Goal: Find specific page/section: Find specific page/section

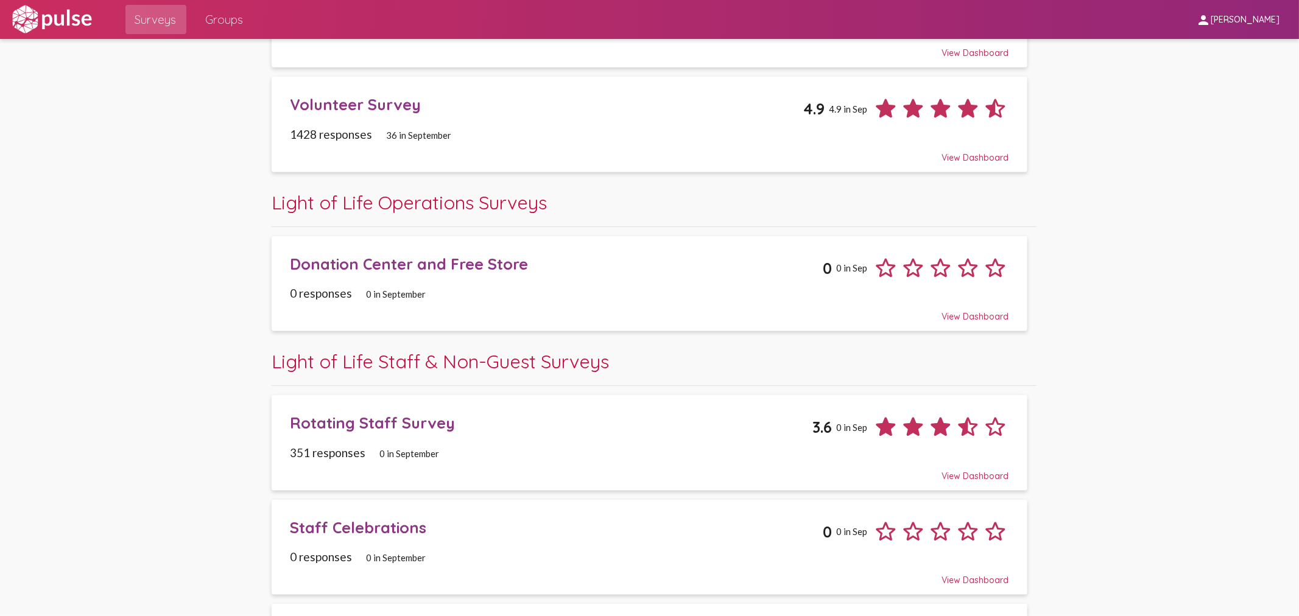
scroll to position [617, 0]
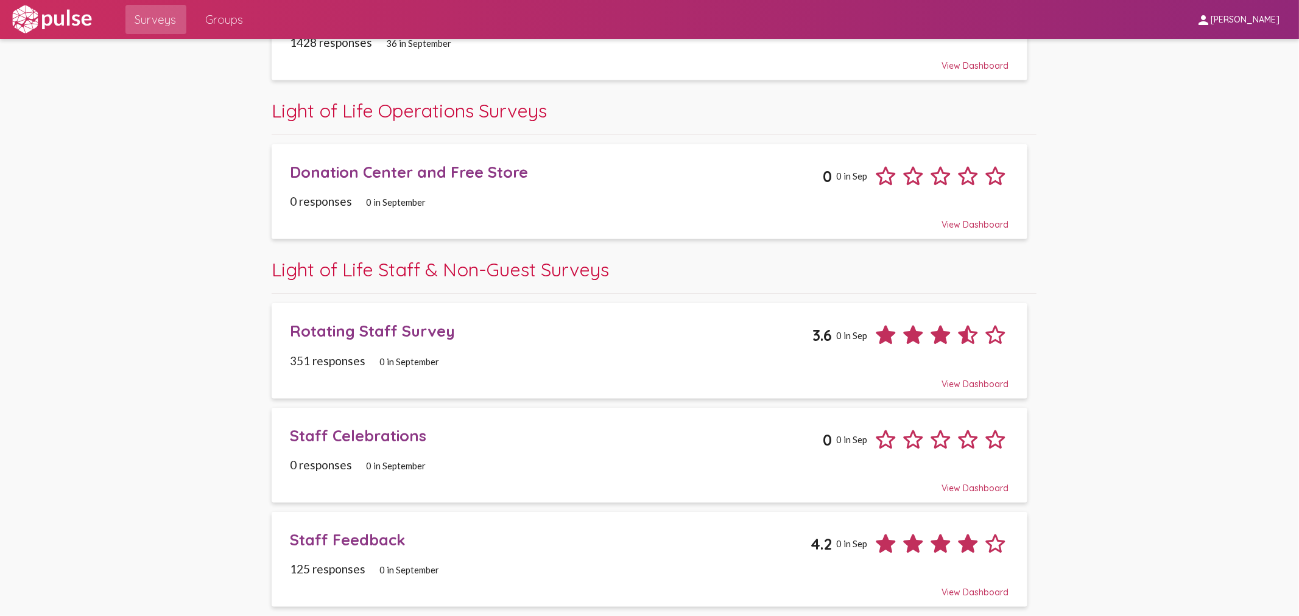
click at [366, 338] on div "Rotating Staff Survey" at bounding box center [551, 331] width 522 height 19
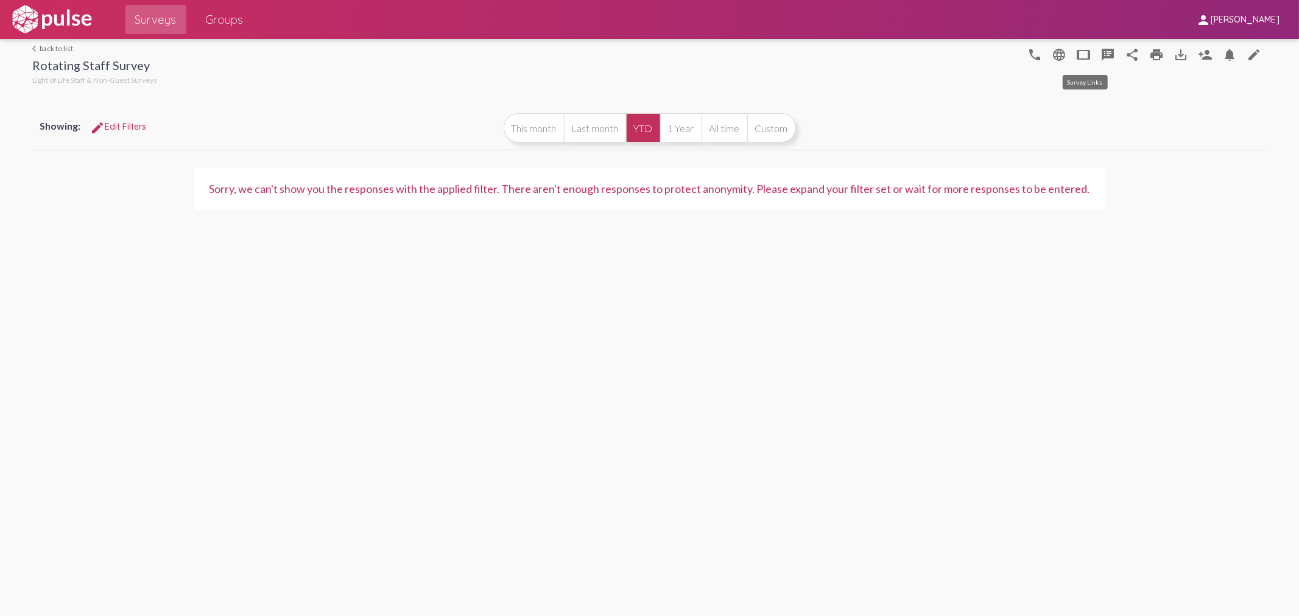
click at [1080, 54] on mat-icon "tablet" at bounding box center [1084, 55] width 15 height 15
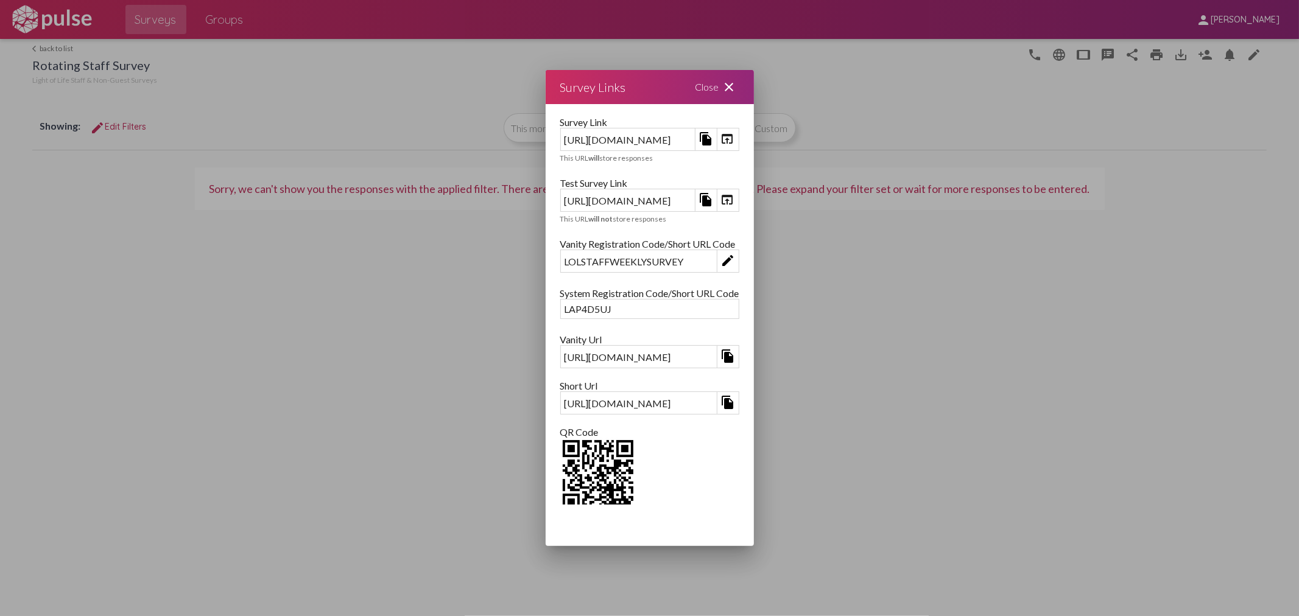
click at [735, 197] on mat-icon "open_in_browser" at bounding box center [727, 199] width 15 height 15
click at [737, 88] on mat-icon "close" at bounding box center [729, 87] width 15 height 15
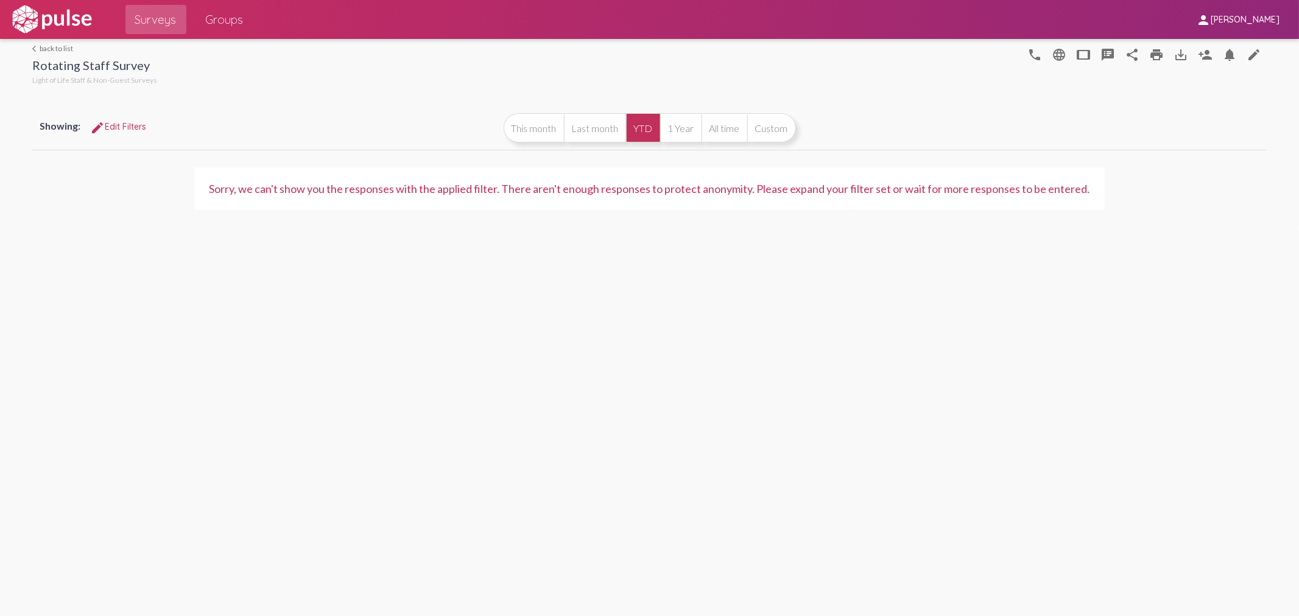
click at [173, 17] on span "Surveys" at bounding box center [155, 20] width 41 height 22
